Goal: Information Seeking & Learning: Find specific fact

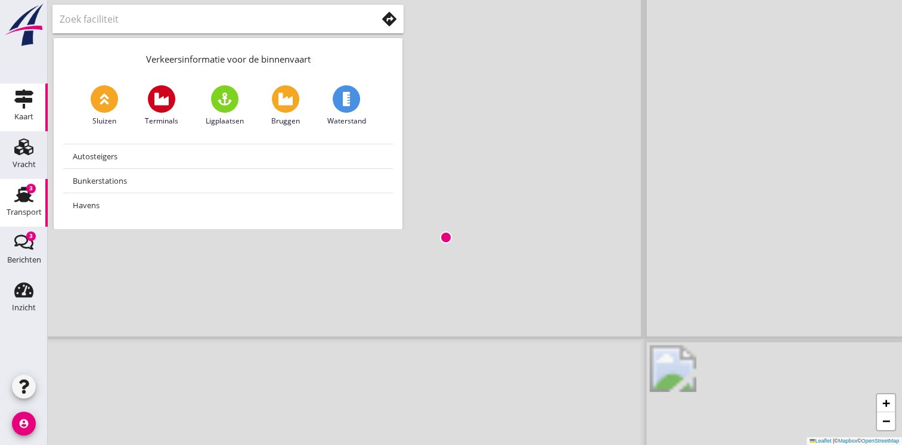
click at [28, 202] on icon "Transport" at bounding box center [23, 194] width 19 height 19
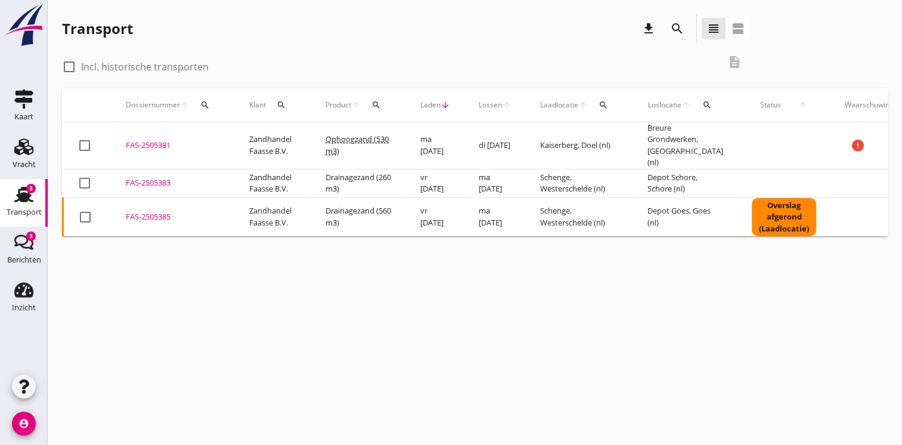
click at [125, 67] on label "Incl. historische transporten" at bounding box center [145, 67] width 128 height 12
checkbox input "true"
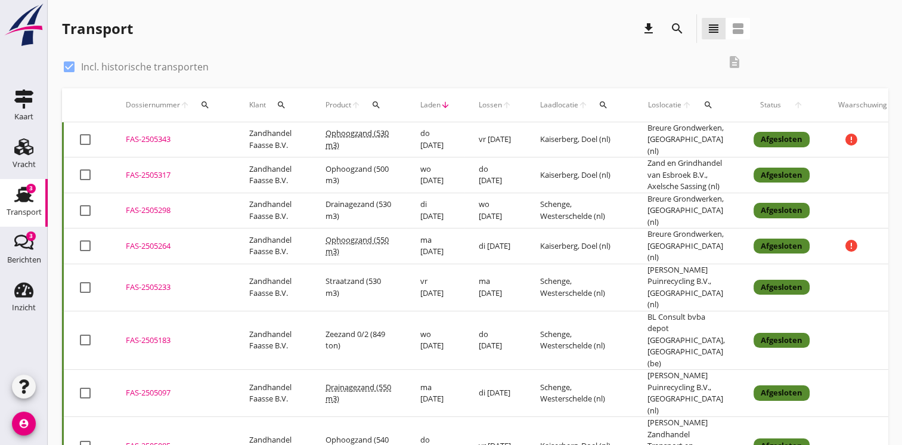
click at [544, 262] on td "Kaiserberg, Doel (nl)" at bounding box center [579, 246] width 107 height 36
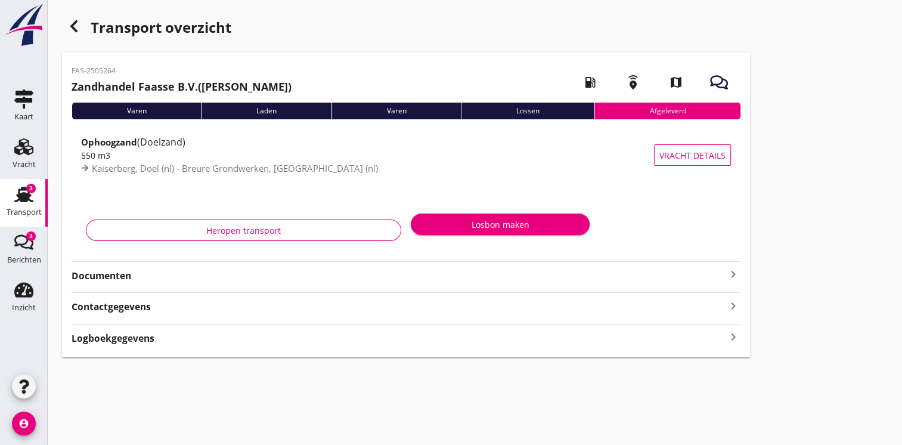
click at [644, 268] on div "Documenten keyboard_arrow_right" at bounding box center [406, 275] width 669 height 16
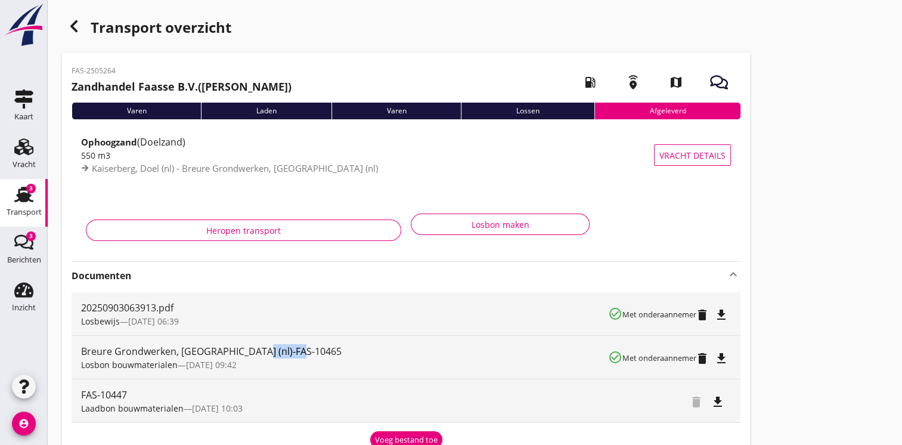
drag, startPoint x: 253, startPoint y: 352, endPoint x: 301, endPoint y: 353, distance: 47.1
click at [301, 353] on div "Breure Grondwerken, [GEOGRAPHIC_DATA] (nl)-FAS-10465" at bounding box center [344, 351] width 527 height 14
copy div "FAS-10465"
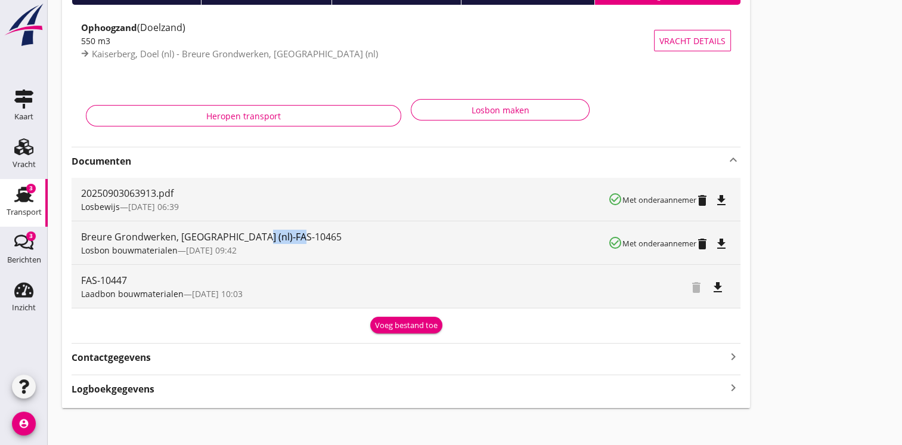
scroll to position [119, 0]
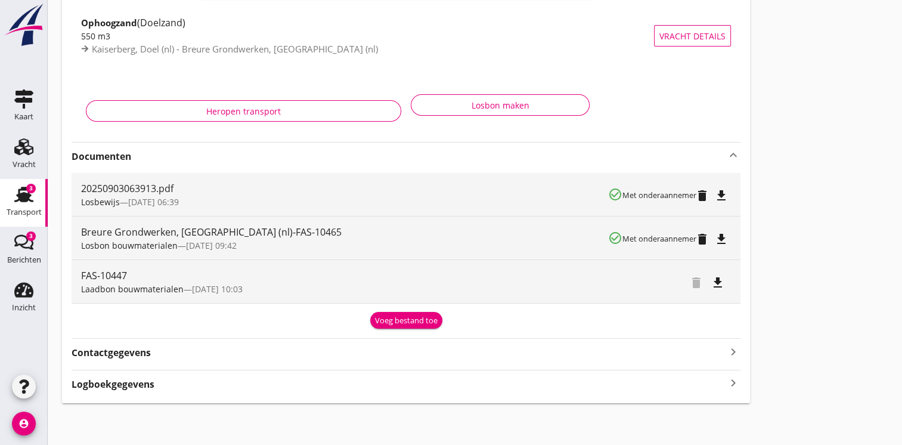
click at [722, 376] on div "Logboekgegevens keyboard_arrow_right" at bounding box center [406, 383] width 669 height 16
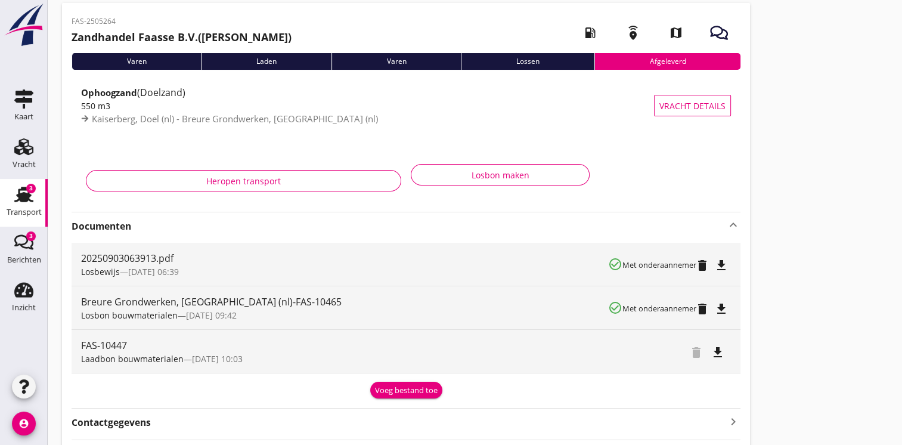
scroll to position [0, 0]
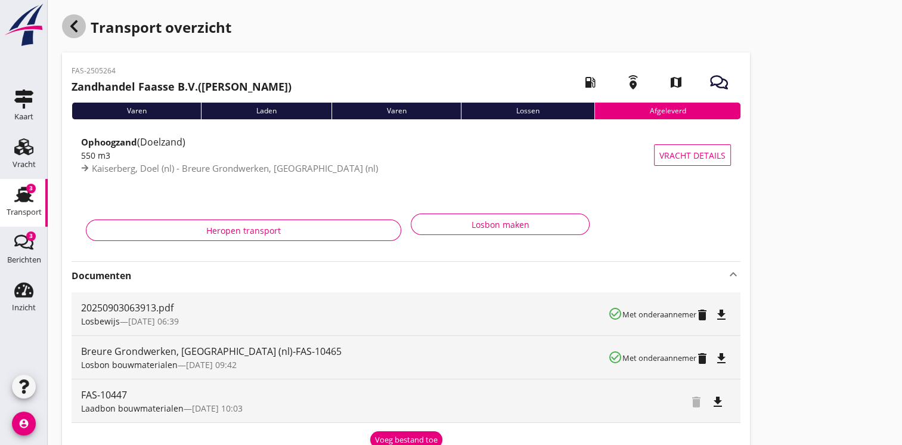
click at [69, 21] on icon "button" at bounding box center [74, 26] width 14 height 14
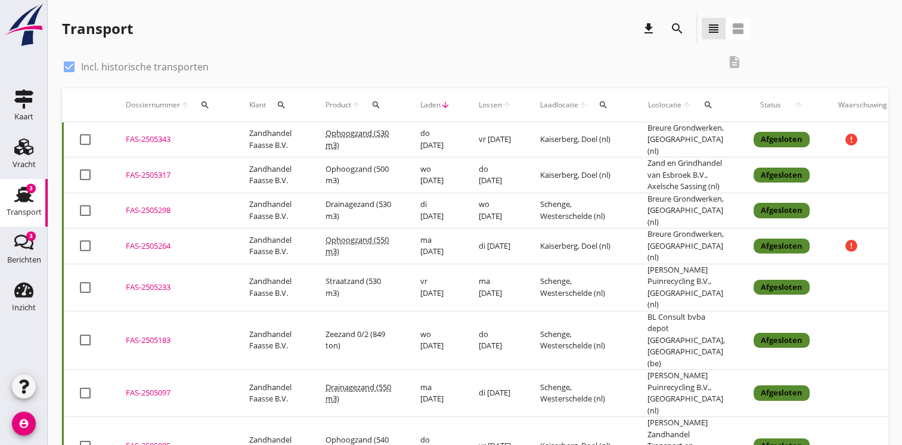
click at [381, 225] on td "Drainagezand (530 m3)" at bounding box center [358, 211] width 95 height 36
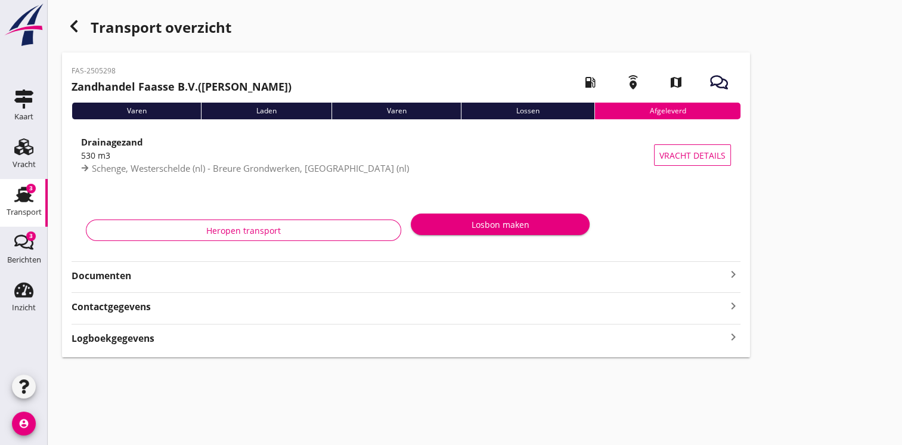
click at [561, 333] on div "Logboekgegevens keyboard_arrow_right" at bounding box center [406, 337] width 669 height 16
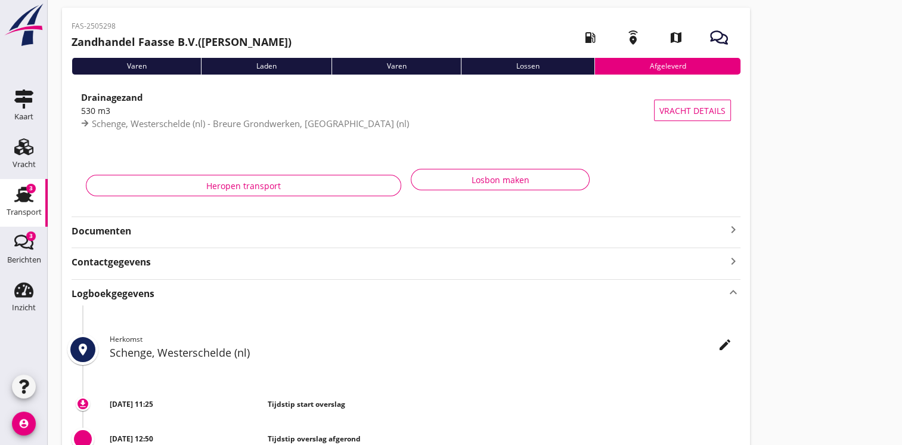
scroll to position [24, 0]
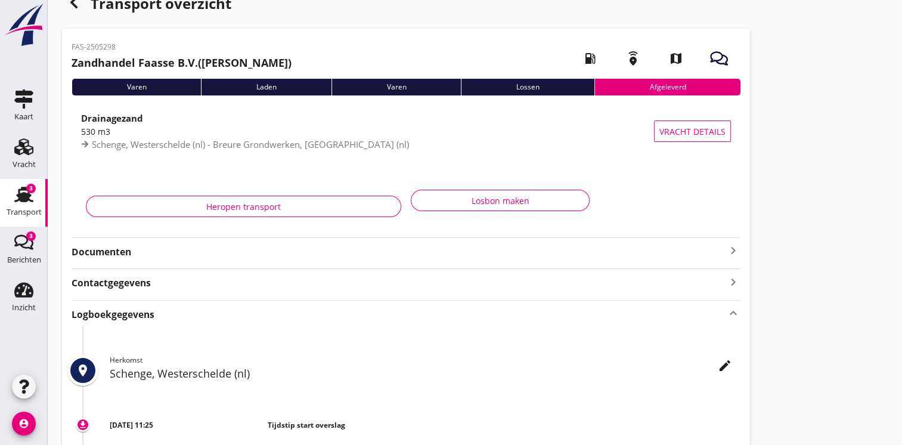
click at [714, 250] on strong "Documenten" at bounding box center [399, 252] width 655 height 14
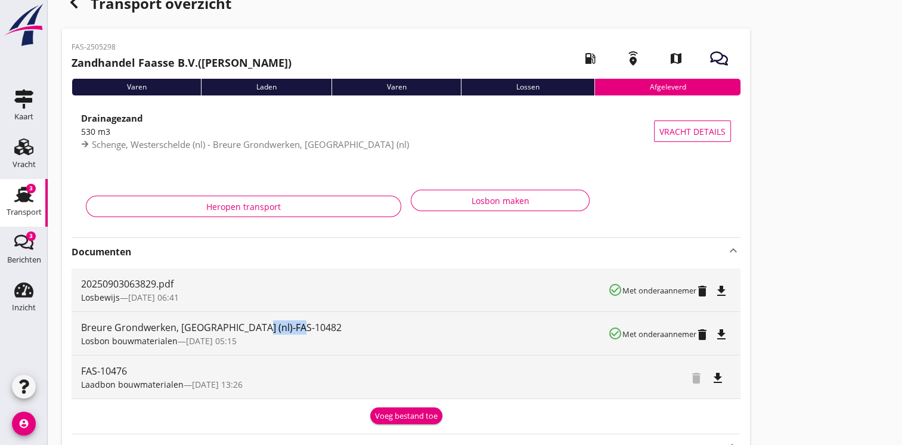
drag, startPoint x: 250, startPoint y: 330, endPoint x: 298, endPoint y: 333, distance: 47.8
click at [298, 333] on div "Breure Grondwerken, [GEOGRAPHIC_DATA] (nl)-FAS-10482" at bounding box center [344, 327] width 527 height 14
copy div "FAS-10482"
click at [73, 7] on icon "button" at bounding box center [74, 2] width 14 height 14
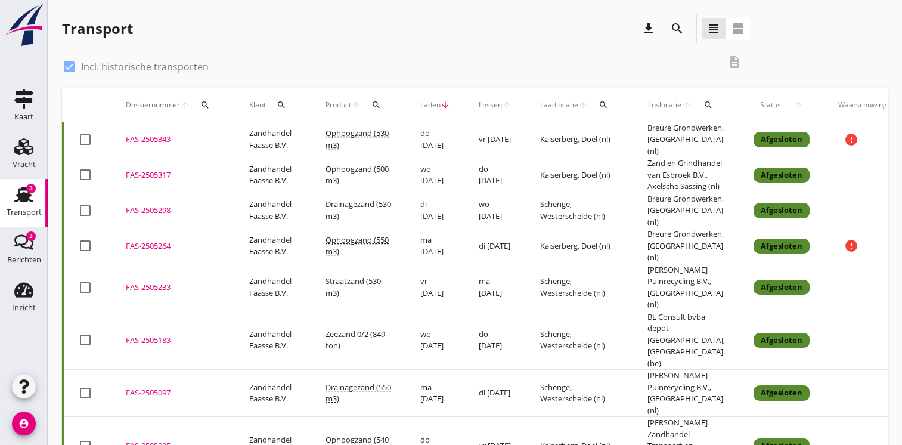
click at [396, 187] on td "Ophoogzand (500 m3)" at bounding box center [358, 175] width 95 height 36
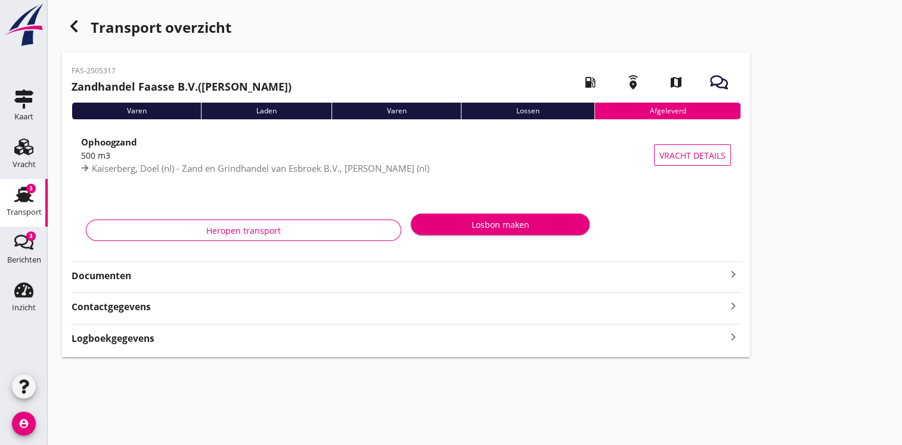
click at [337, 280] on strong "Documenten" at bounding box center [399, 276] width 655 height 14
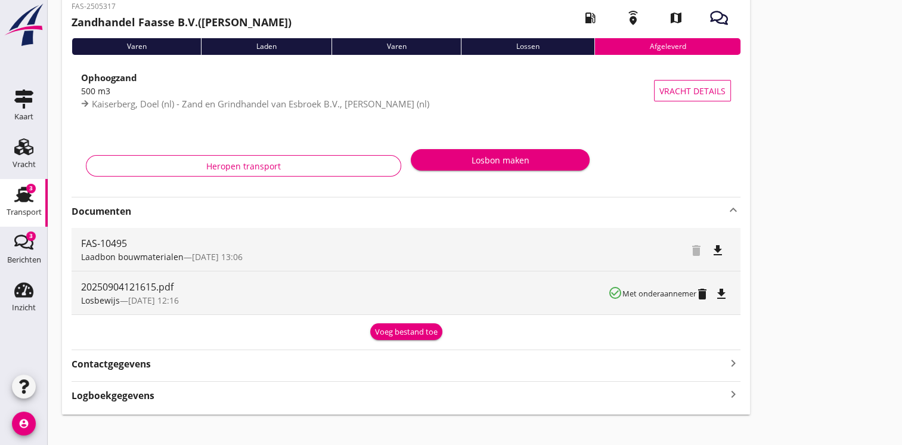
scroll to position [76, 0]
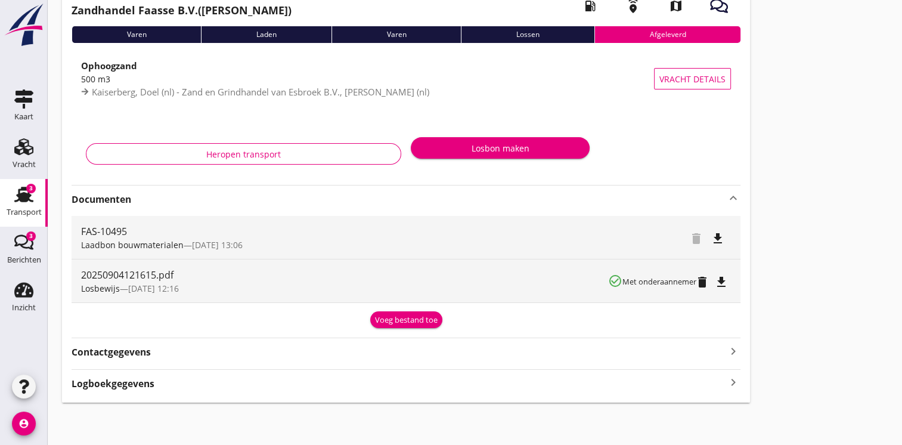
click at [721, 379] on div "Logboekgegevens keyboard_arrow_right" at bounding box center [406, 383] width 669 height 16
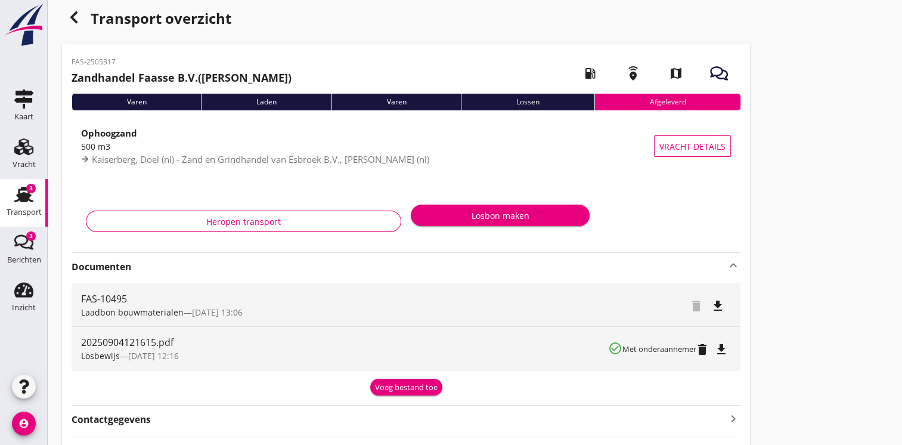
scroll to position [0, 0]
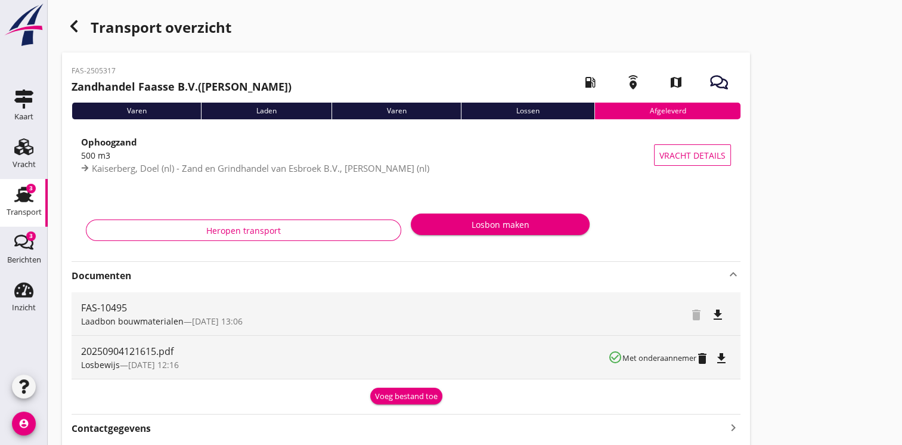
drag, startPoint x: 72, startPoint y: 68, endPoint x: 113, endPoint y: 69, distance: 40.6
click at [113, 69] on p "FAS-2505317" at bounding box center [182, 71] width 220 height 11
copy p "FAS-2505317"
click at [69, 27] on icon "button" at bounding box center [74, 26] width 14 height 14
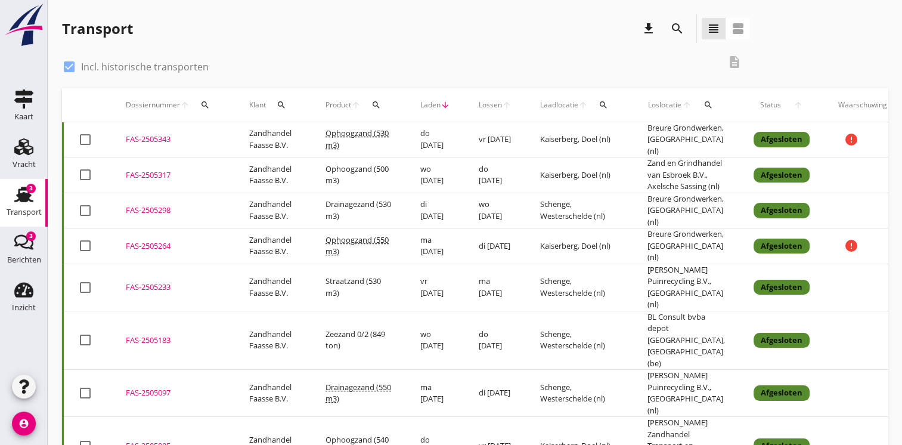
click at [343, 141] on td "Ophoogzand (530 m3)" at bounding box center [358, 139] width 95 height 35
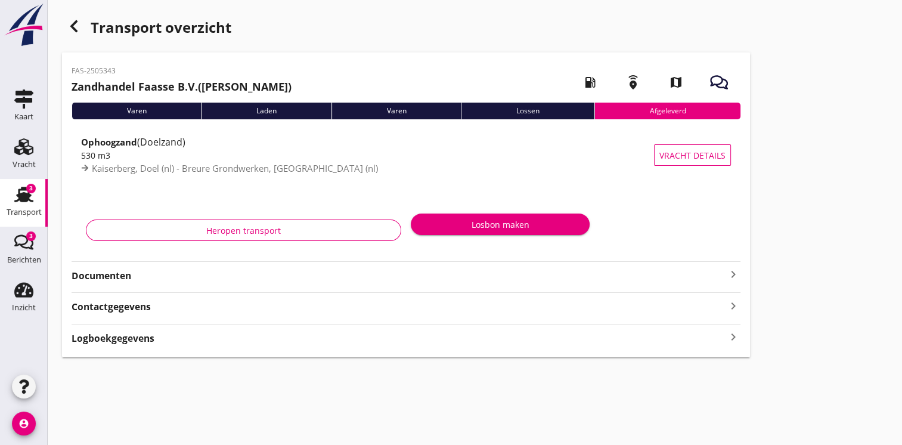
click at [163, 344] on div "Logboekgegevens keyboard_arrow_right" at bounding box center [406, 337] width 669 height 16
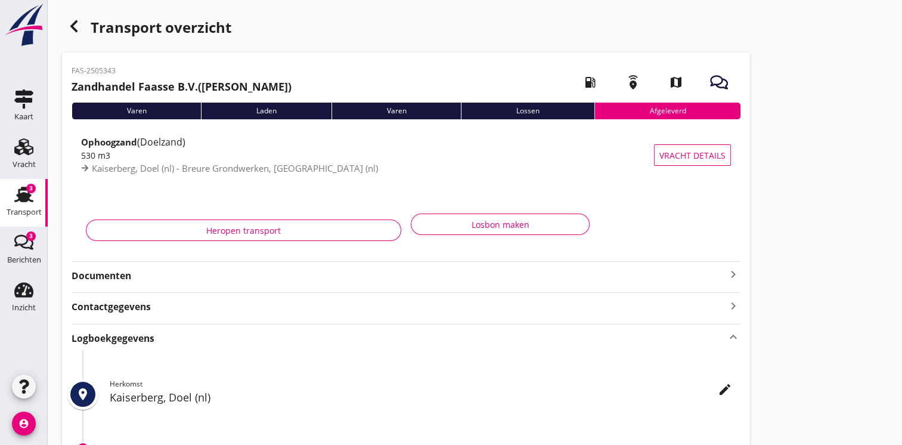
click at [578, 266] on div "Documenten keyboard_arrow_right" at bounding box center [406, 271] width 669 height 21
click at [104, 278] on strong "Documenten" at bounding box center [399, 276] width 655 height 14
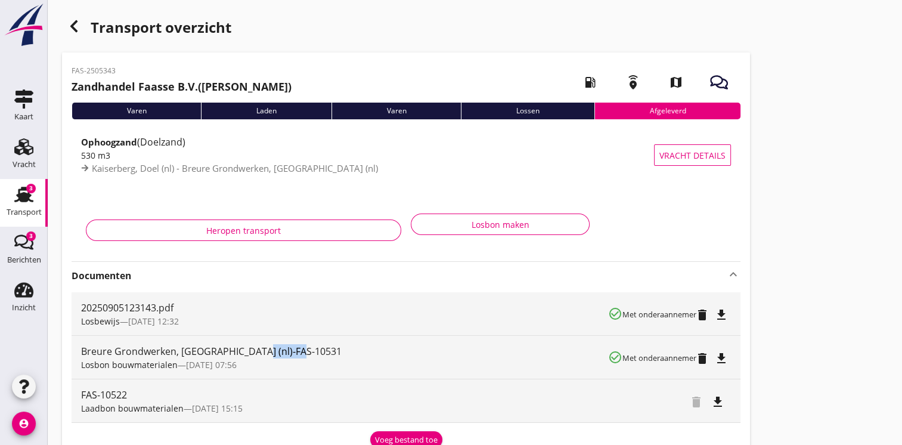
drag, startPoint x: 252, startPoint y: 351, endPoint x: 297, endPoint y: 351, distance: 45.3
click at [297, 351] on div "Breure Grondwerken, [GEOGRAPHIC_DATA] (nl)-FAS-10531" at bounding box center [344, 351] width 527 height 14
copy div "FAS-10531"
